Goal: Check status: Check status

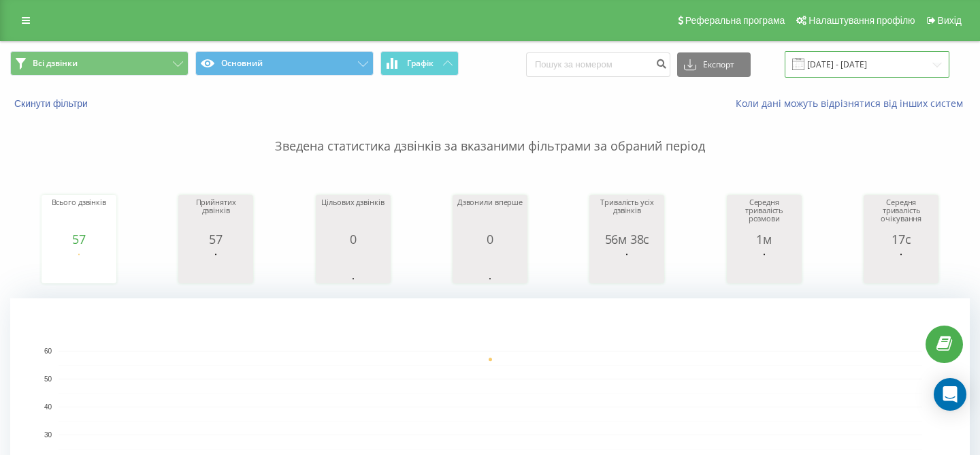
click at [850, 71] on input "[DATE] - [DATE]" at bounding box center [867, 64] width 165 height 27
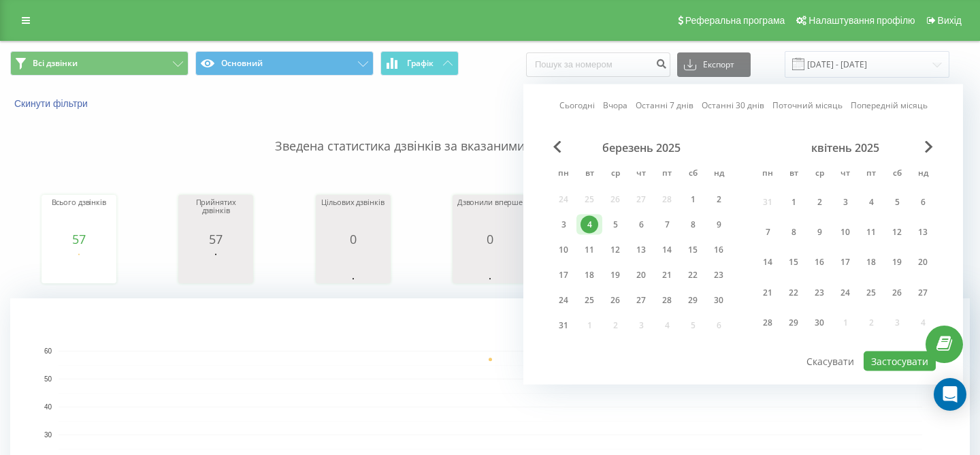
click at [920, 144] on div "квітень 2025" at bounding box center [845, 148] width 181 height 14
click at [933, 148] on span "Next Month" at bounding box center [929, 147] width 8 height 12
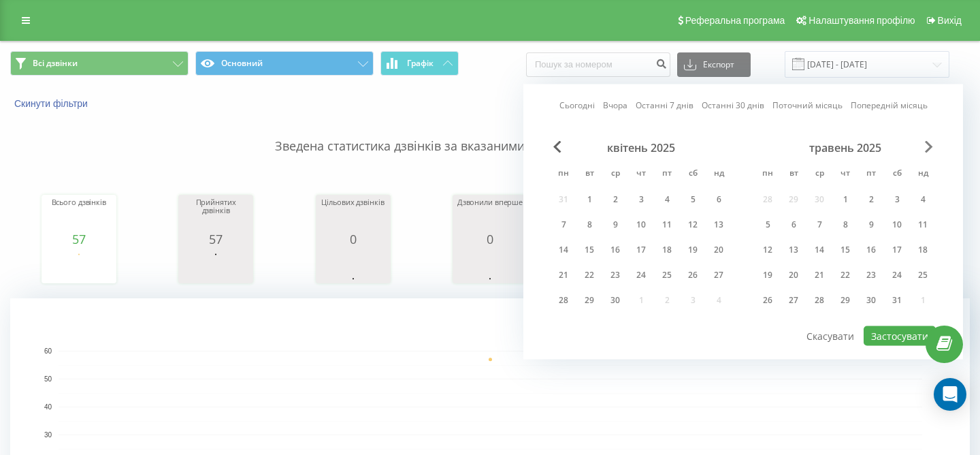
click at [933, 148] on span "Next Month" at bounding box center [929, 147] width 8 height 12
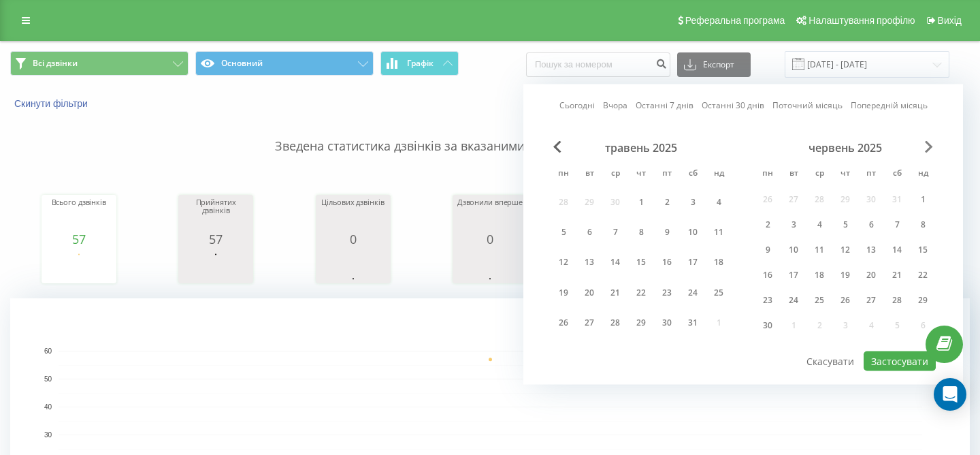
click at [933, 148] on span "Next Month" at bounding box center [929, 147] width 8 height 12
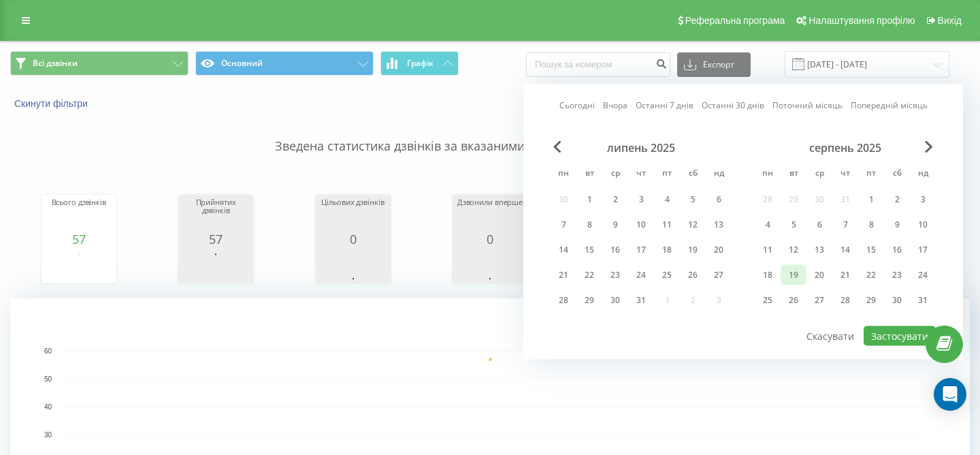
click at [801, 275] on div "19" at bounding box center [794, 275] width 18 height 18
click at [848, 276] on div "21" at bounding box center [846, 275] width 18 height 18
click at [909, 338] on button "Застосувати" at bounding box center [900, 336] width 72 height 20
type input "[DATE] - [DATE]"
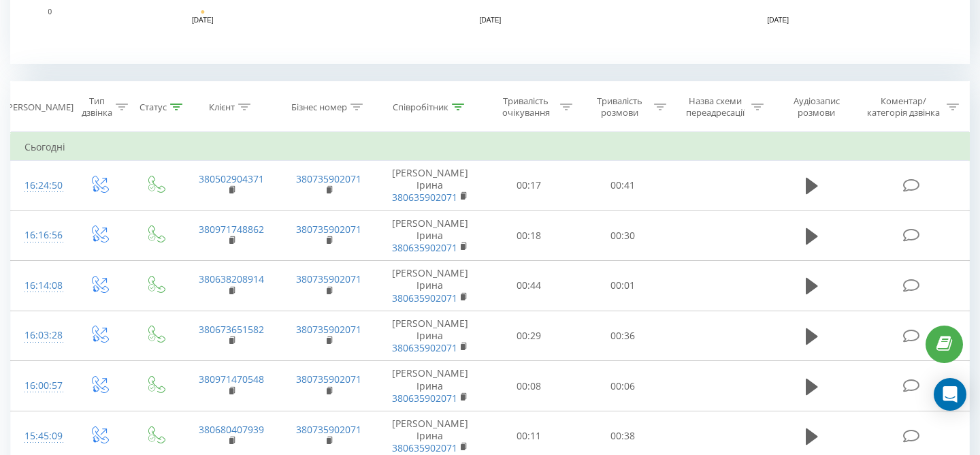
scroll to position [479, 0]
